Goal: Transaction & Acquisition: Subscribe to service/newsletter

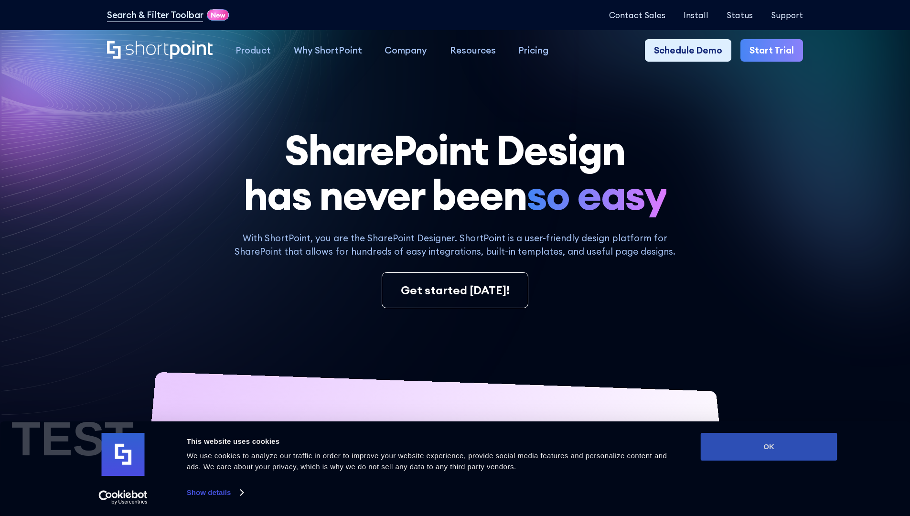
click at [768, 446] on button "OK" at bounding box center [769, 447] width 137 height 28
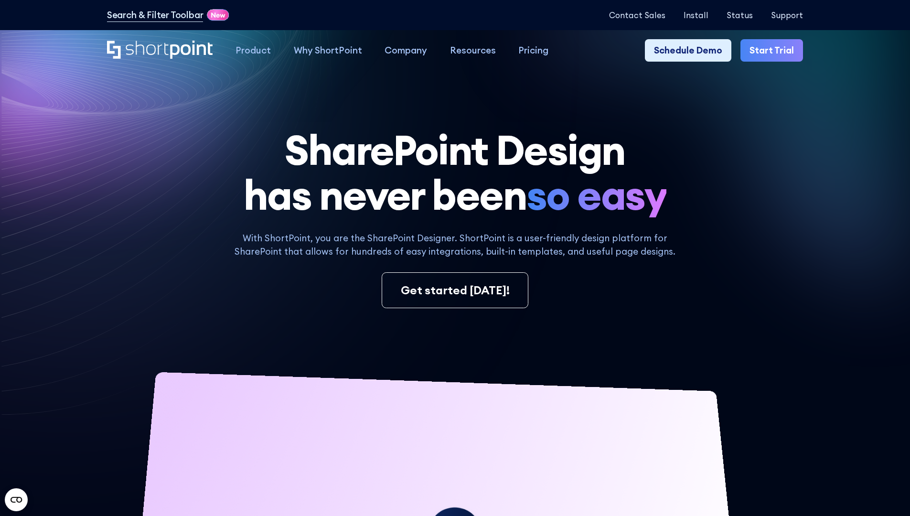
click at [775, 51] on link "Start Trial" at bounding box center [771, 50] width 63 height 23
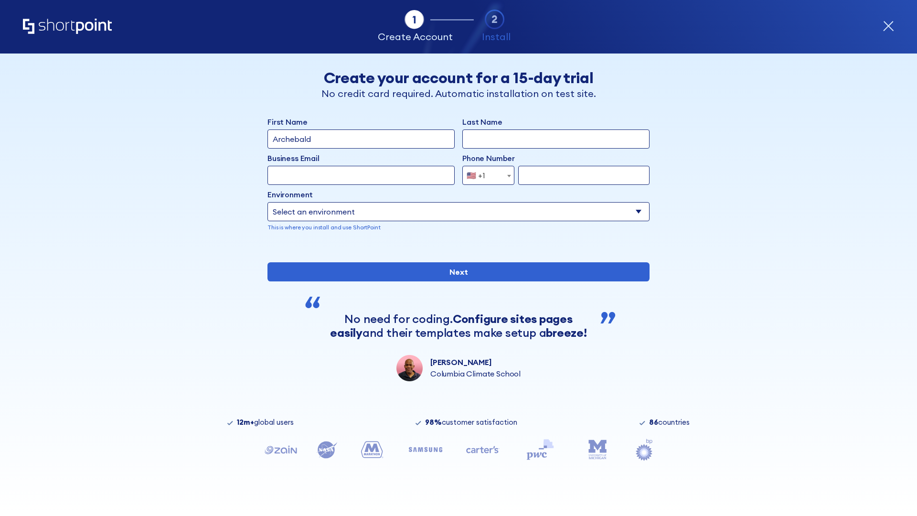
type input "Archebald"
type input "Berkuskv"
type input "2125556789"
select select "Microsoft 365"
type input "2125556789"
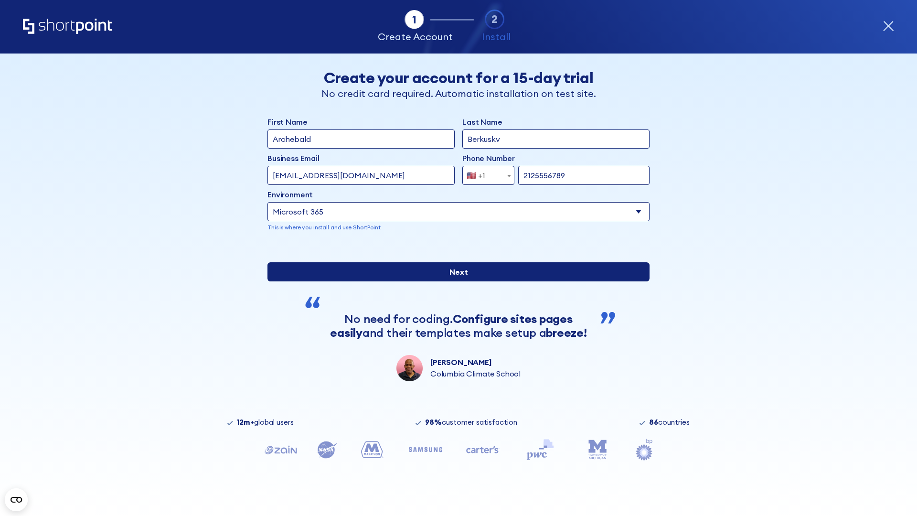
scroll to position [2, 0]
click at [455, 281] on input "Next" at bounding box center [458, 271] width 382 height 19
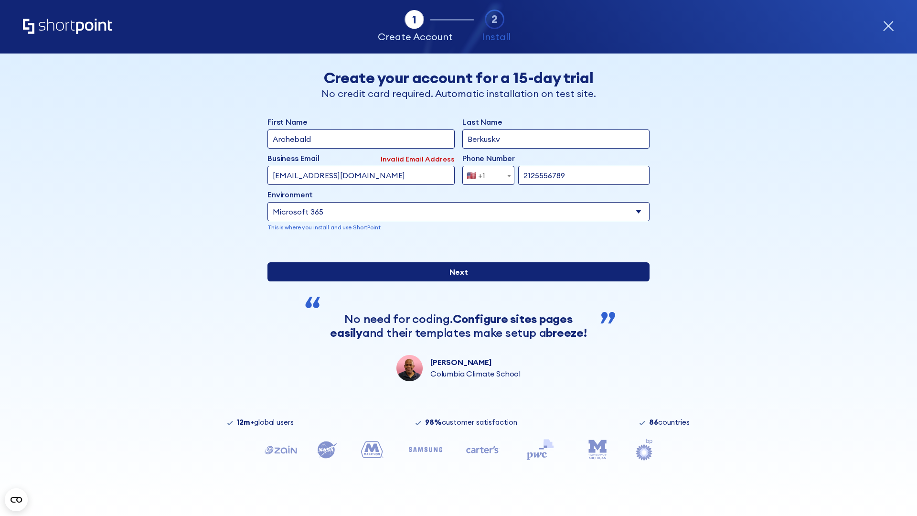
click at [455, 281] on input "Next" at bounding box center [458, 271] width 382 height 19
type input "test@shortpoint.com"
click at [455, 281] on input "Next" at bounding box center [458, 271] width 382 height 19
